Goal: Navigation & Orientation: Find specific page/section

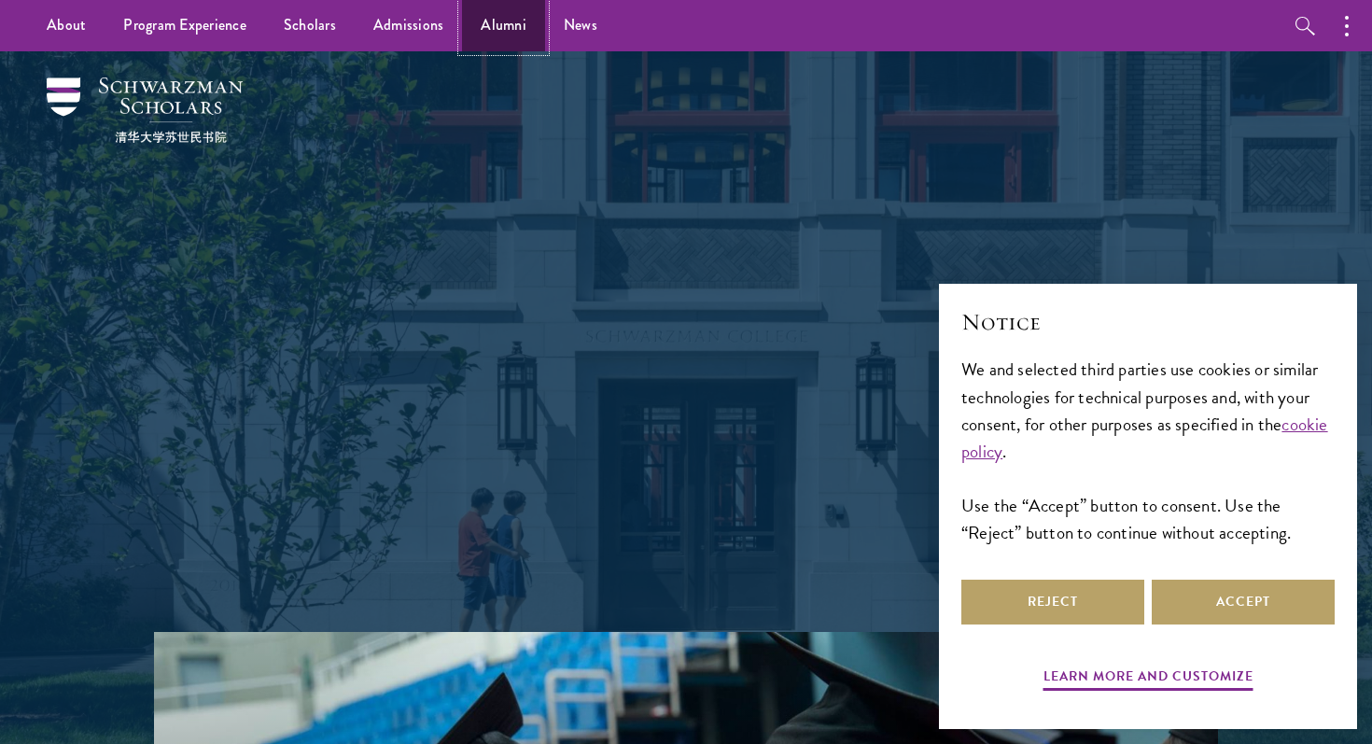
click at [502, 39] on link "Alumni" at bounding box center [503, 25] width 83 height 51
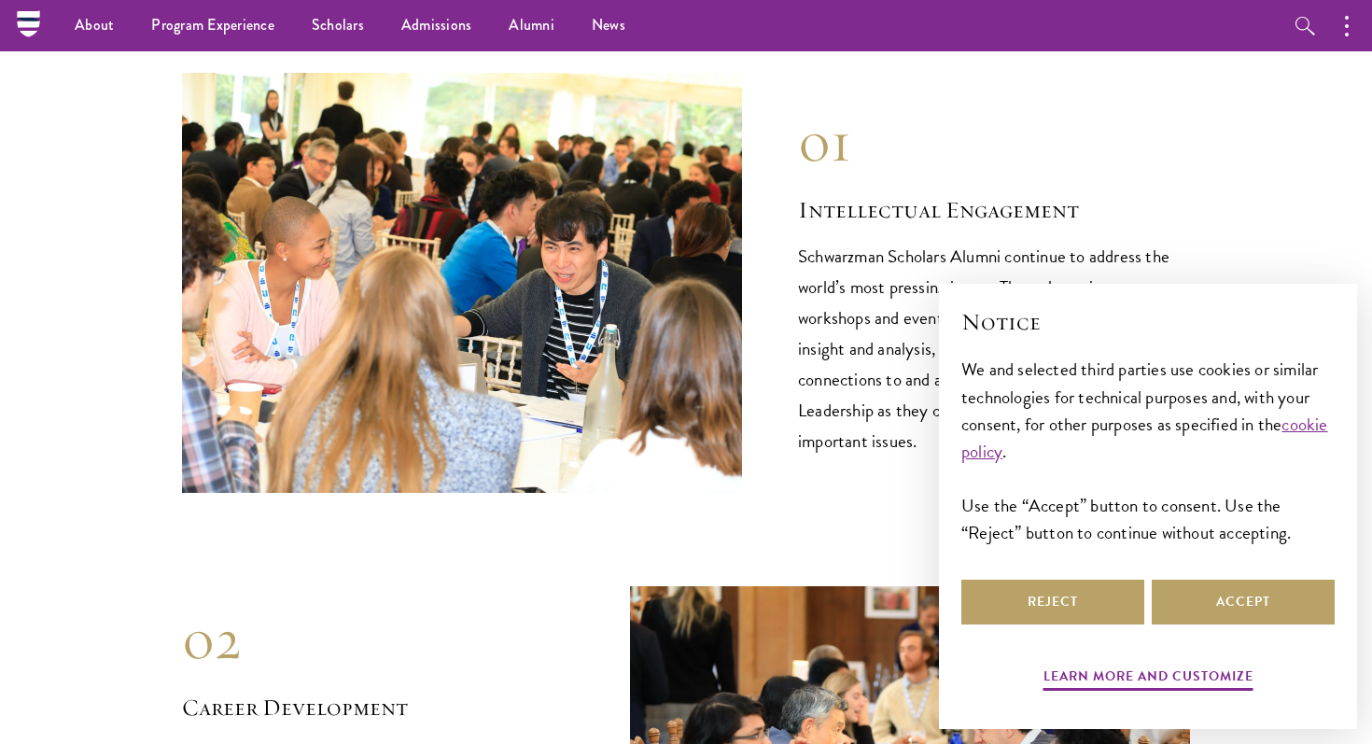
scroll to position [1861, 0]
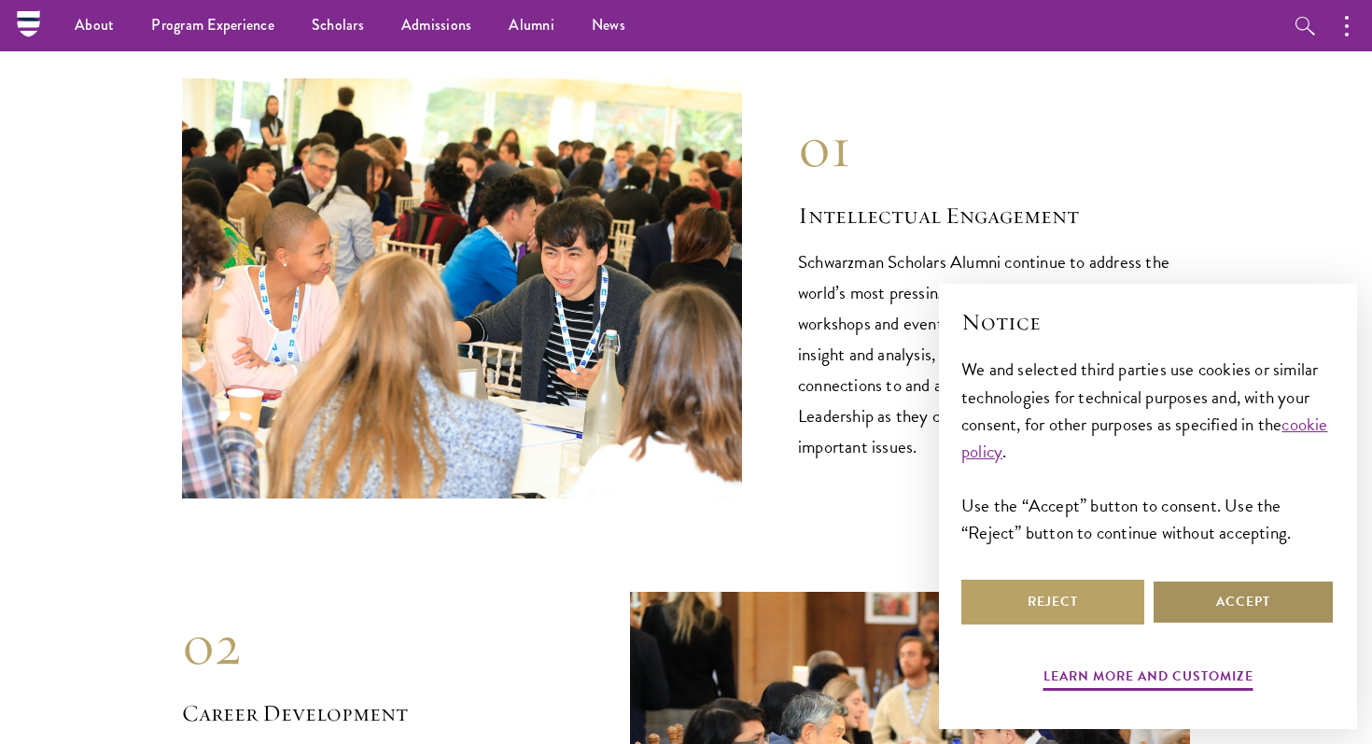
click at [1253, 596] on button "Accept" at bounding box center [1243, 602] width 183 height 45
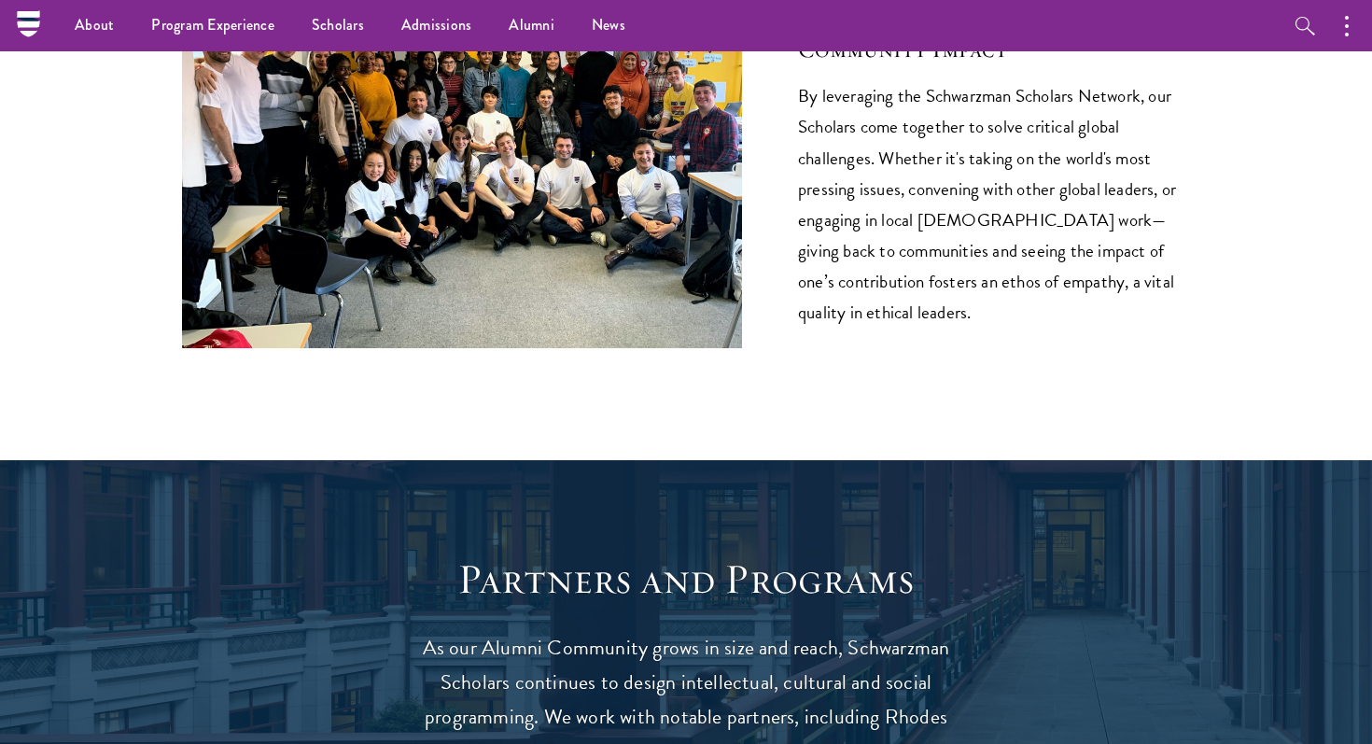
scroll to position [2381, 0]
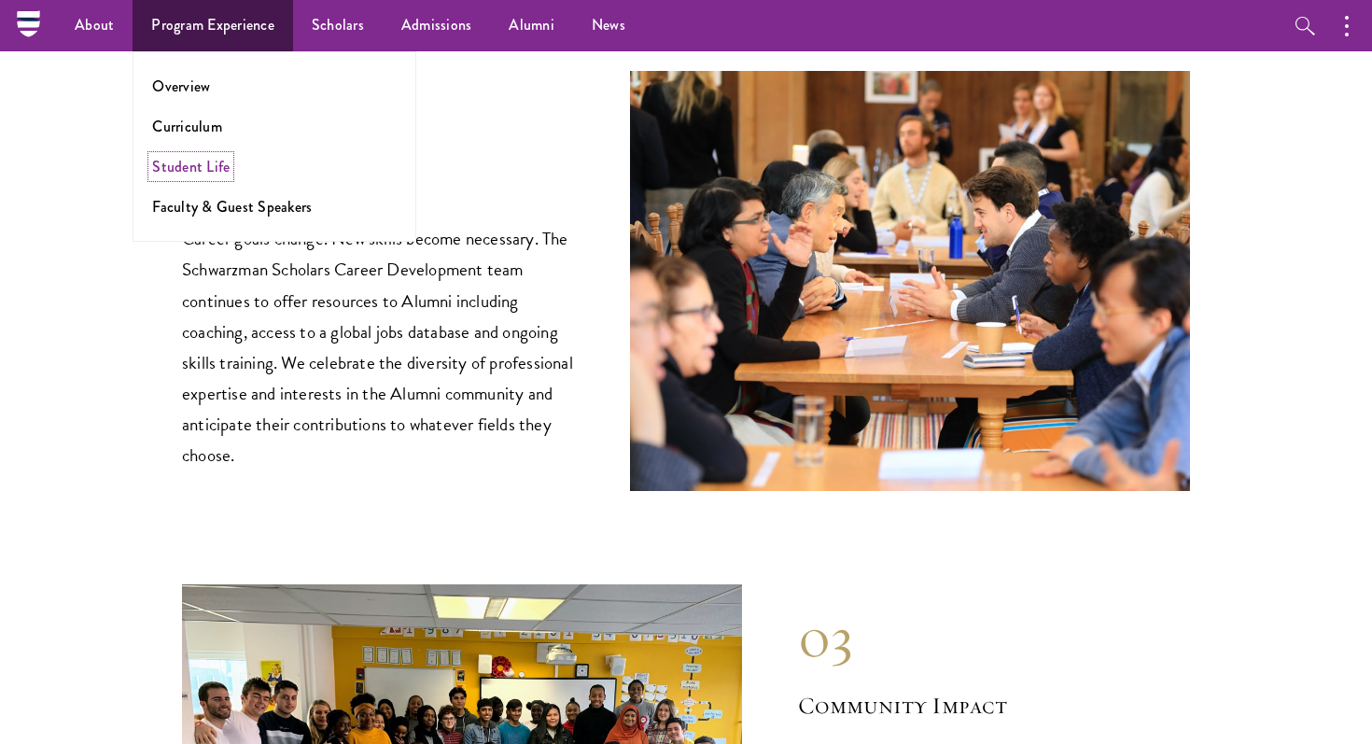
click at [179, 162] on link "Student Life" at bounding box center [190, 166] width 77 height 21
